Goal: Information Seeking & Learning: Learn about a topic

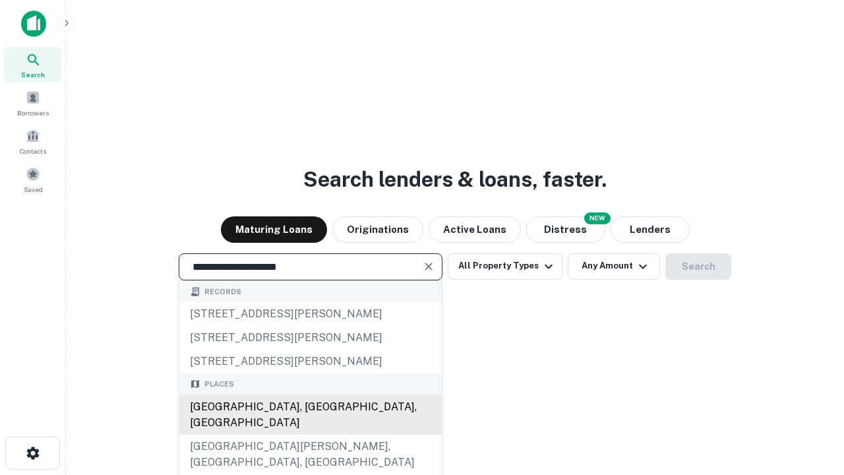
click at [310, 435] on div "[GEOGRAPHIC_DATA], [GEOGRAPHIC_DATA], [GEOGRAPHIC_DATA]" at bounding box center [310, 415] width 262 height 40
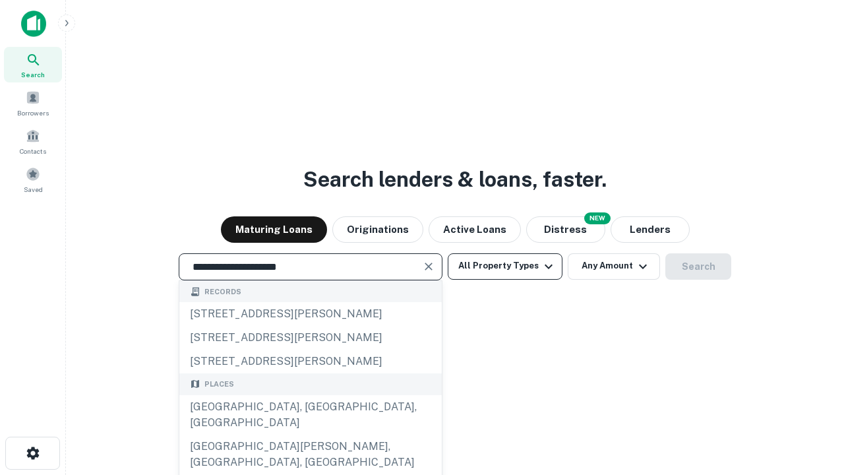
click at [505, 266] on button "All Property Types" at bounding box center [505, 266] width 115 height 26
type input "**********"
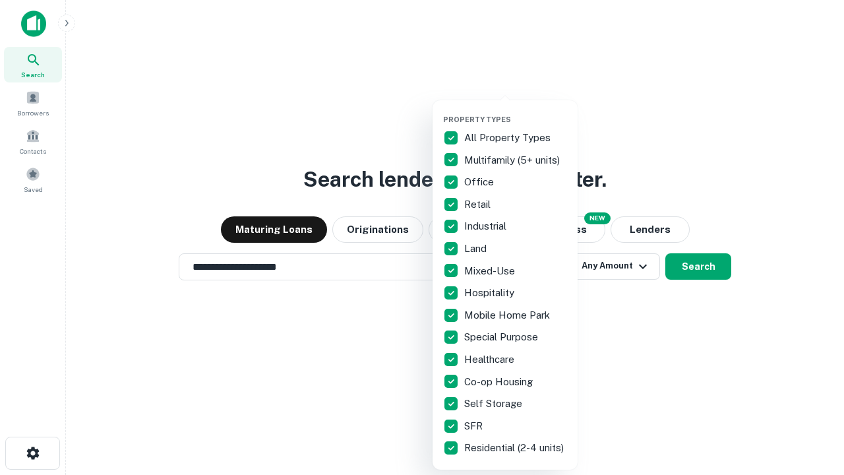
click at [516, 111] on button "button" at bounding box center [515, 111] width 145 height 1
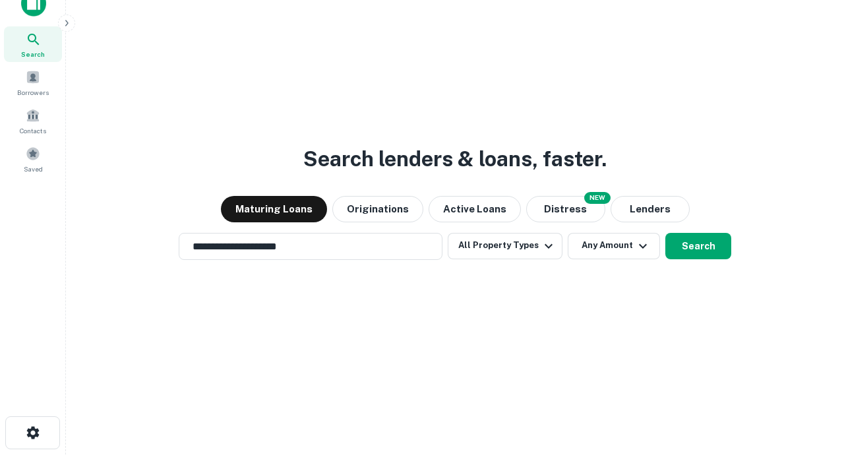
scroll to position [8, 159]
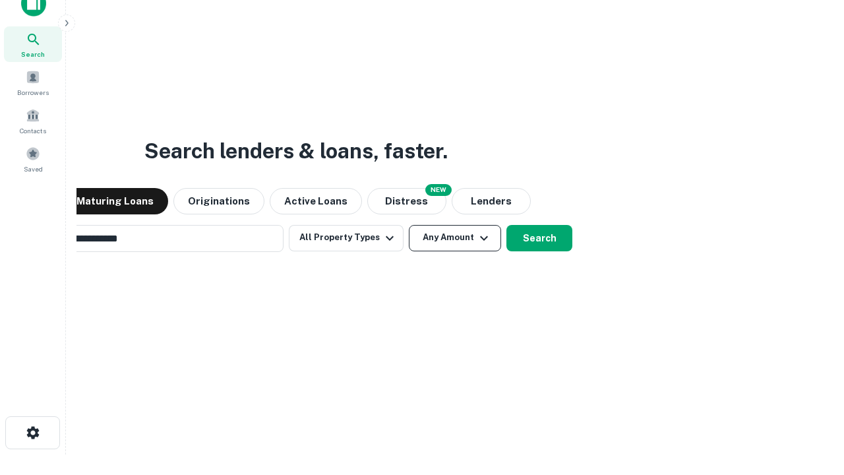
click at [409, 225] on button "Any Amount" at bounding box center [455, 238] width 92 height 26
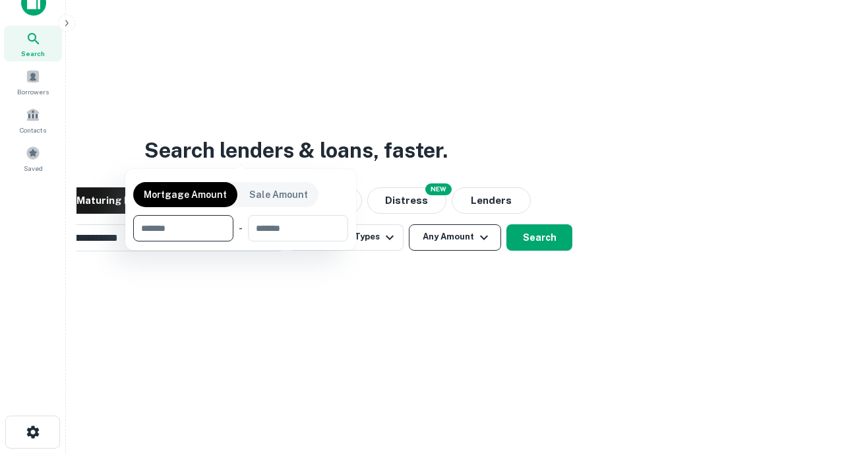
scroll to position [95, 373]
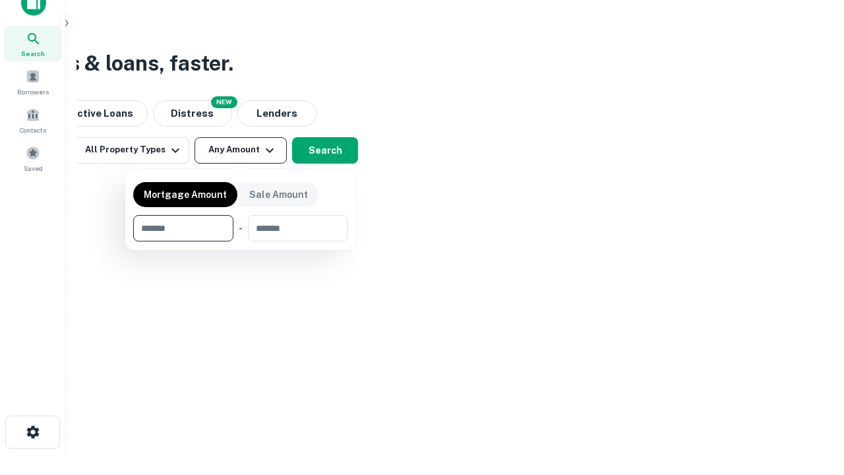
type input "*******"
click at [241, 241] on button "button" at bounding box center [240, 241] width 215 height 1
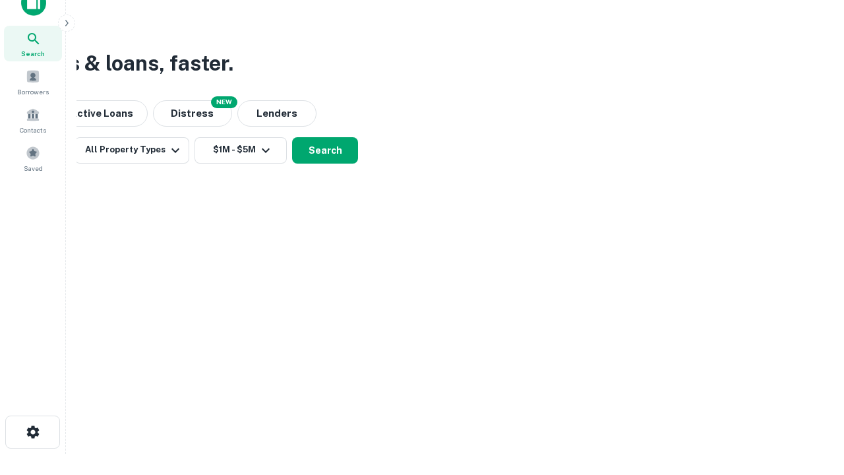
scroll to position [8, 243]
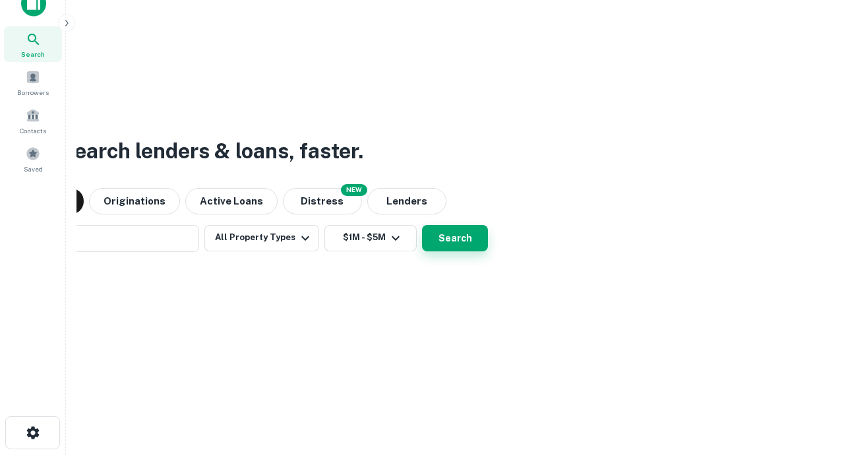
click at [422, 225] on button "Search" at bounding box center [455, 238] width 66 height 26
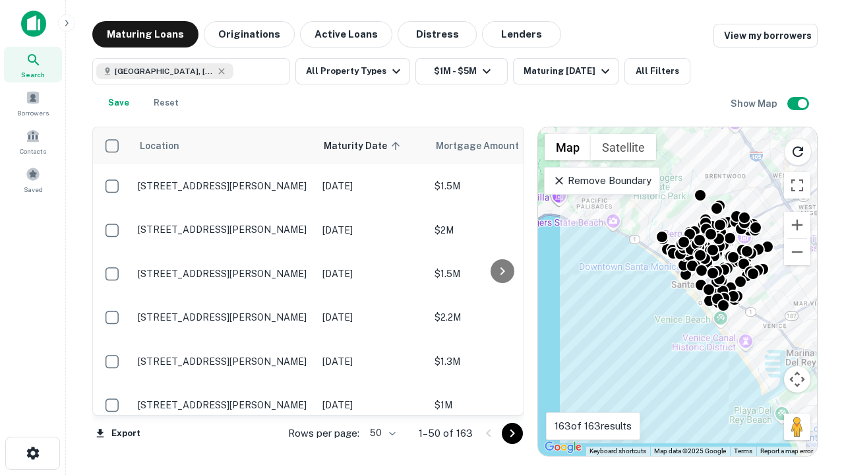
click at [380, 433] on body "Search Borrowers Contacts Saved Maturing Loans Originations Active Loans Distre…" at bounding box center [422, 237] width 844 height 475
click at [381, 400] on li "25" at bounding box center [381, 400] width 38 height 24
